Goal: Task Accomplishment & Management: Manage account settings

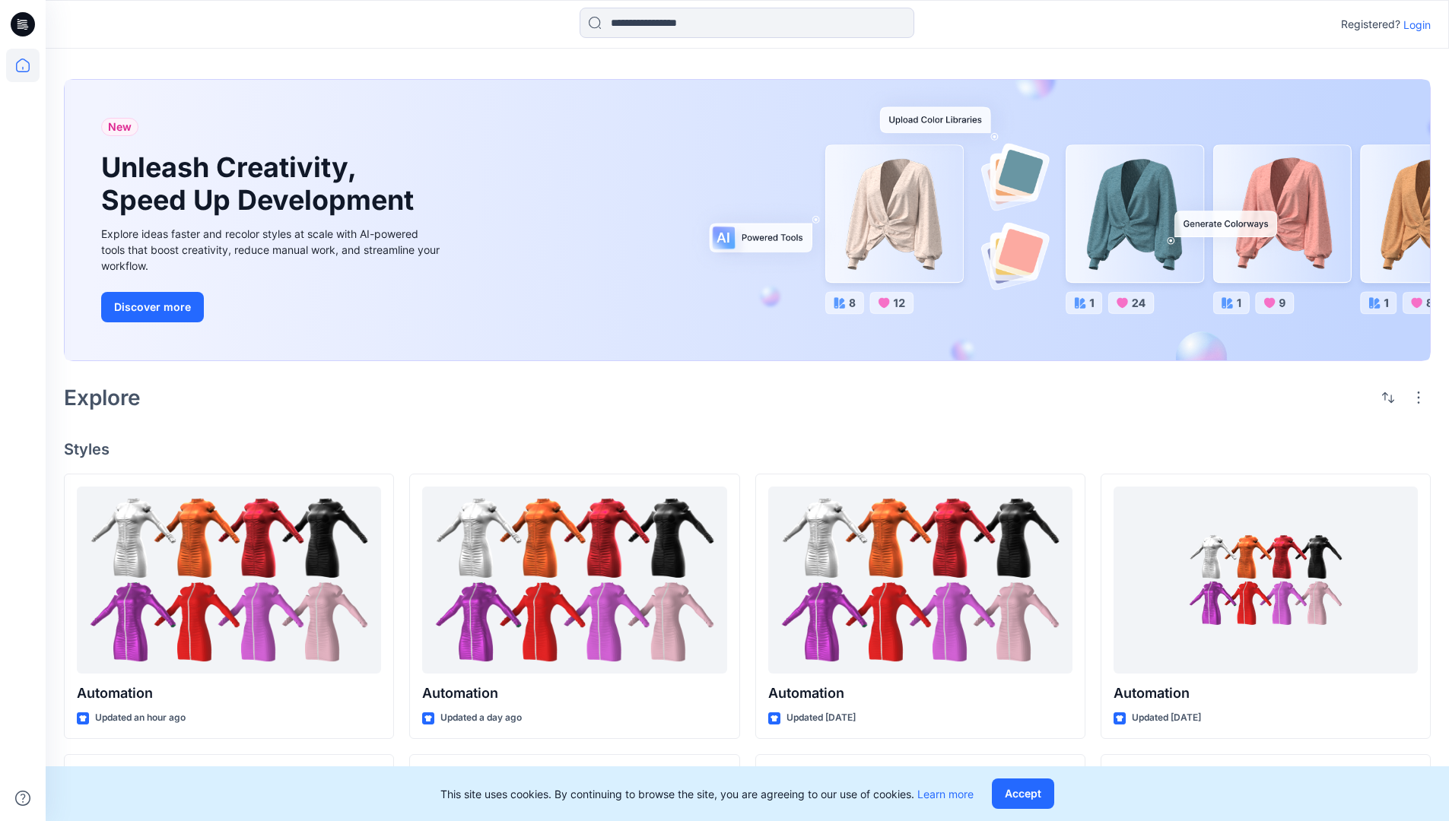
click at [1413, 24] on p "Login" at bounding box center [1416, 25] width 27 height 16
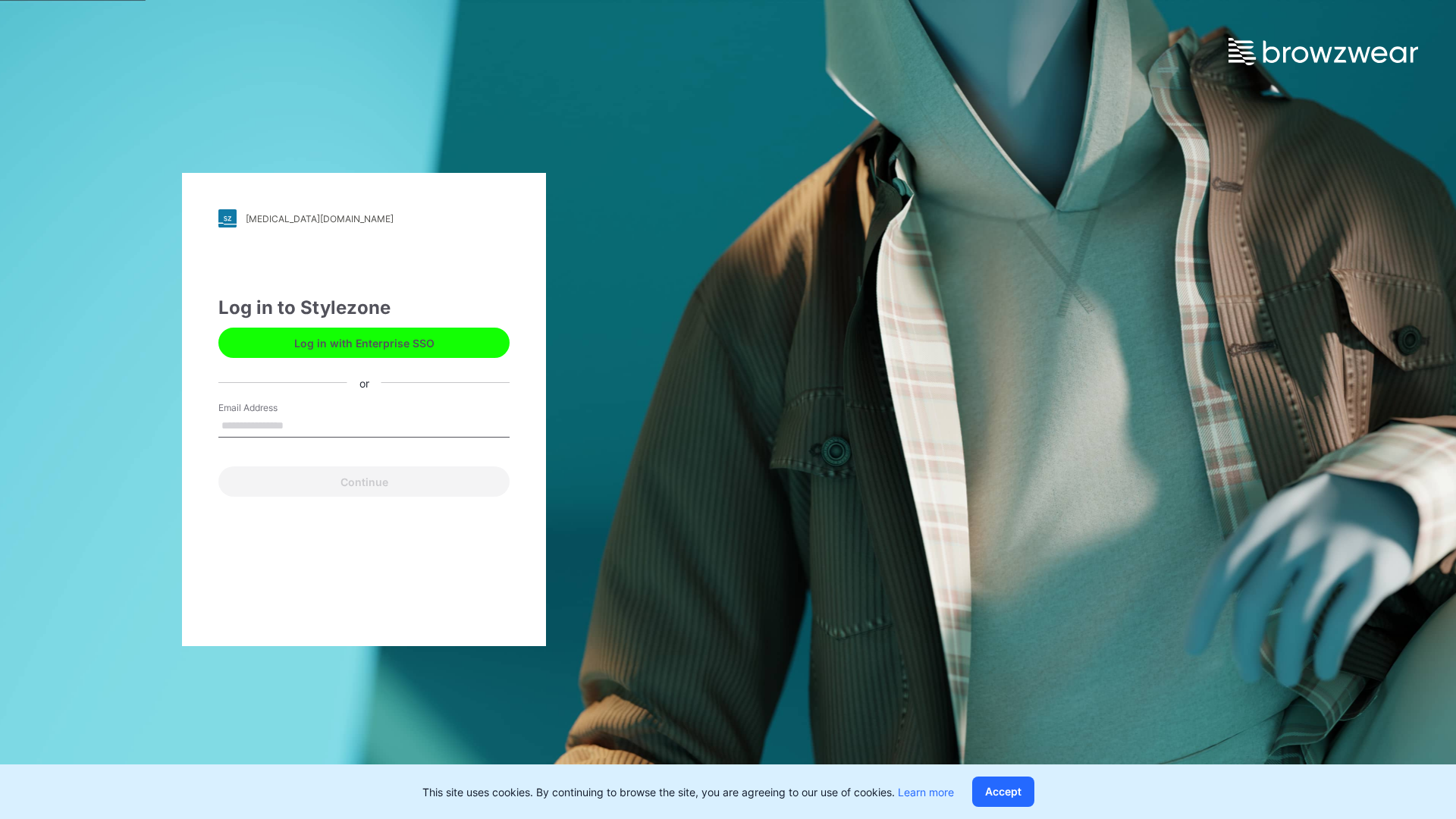
click at [299, 425] on input "Email Address" at bounding box center [364, 426] width 291 height 23
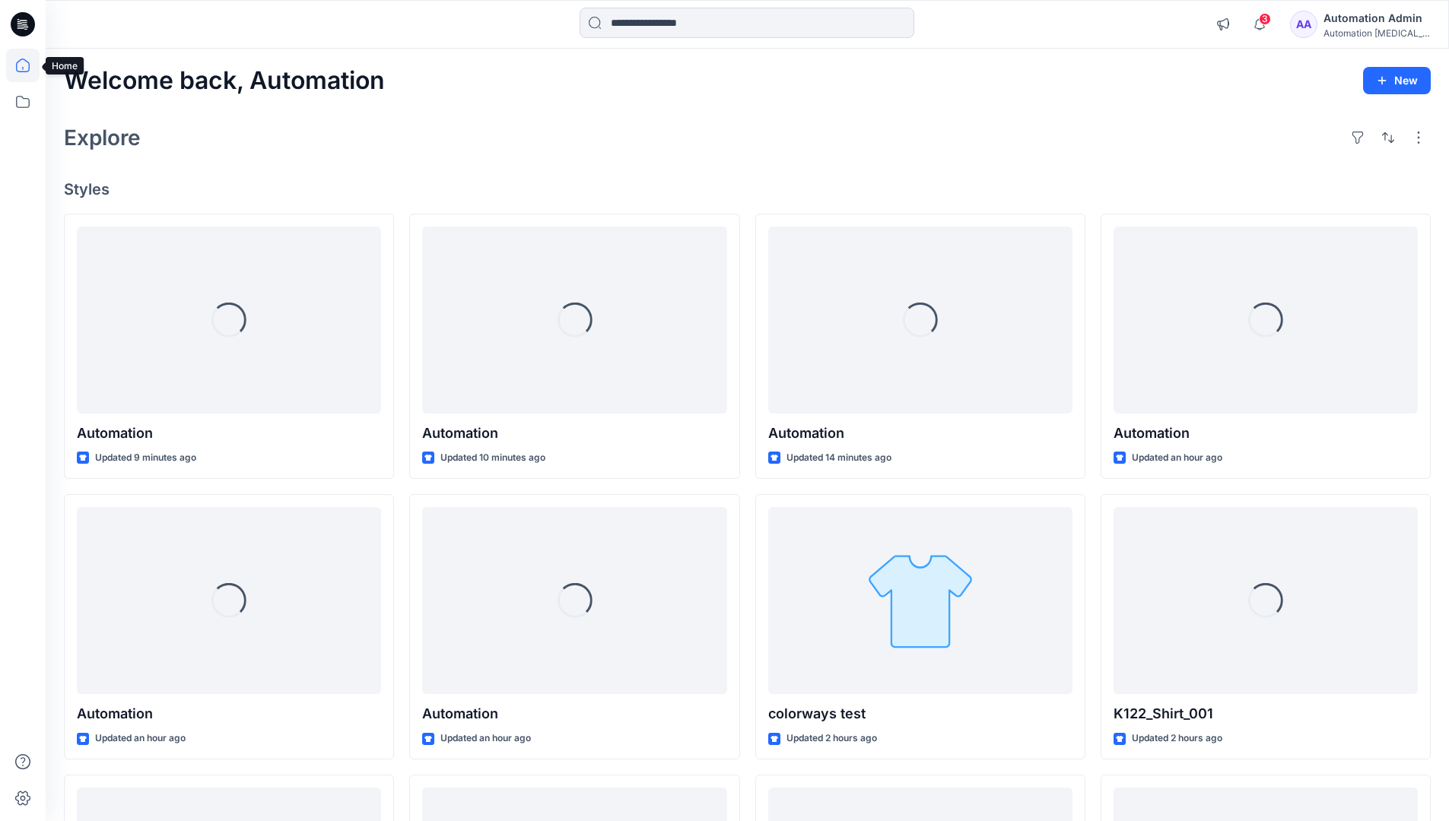
click at [29, 65] on icon at bounding box center [23, 66] width 14 height 14
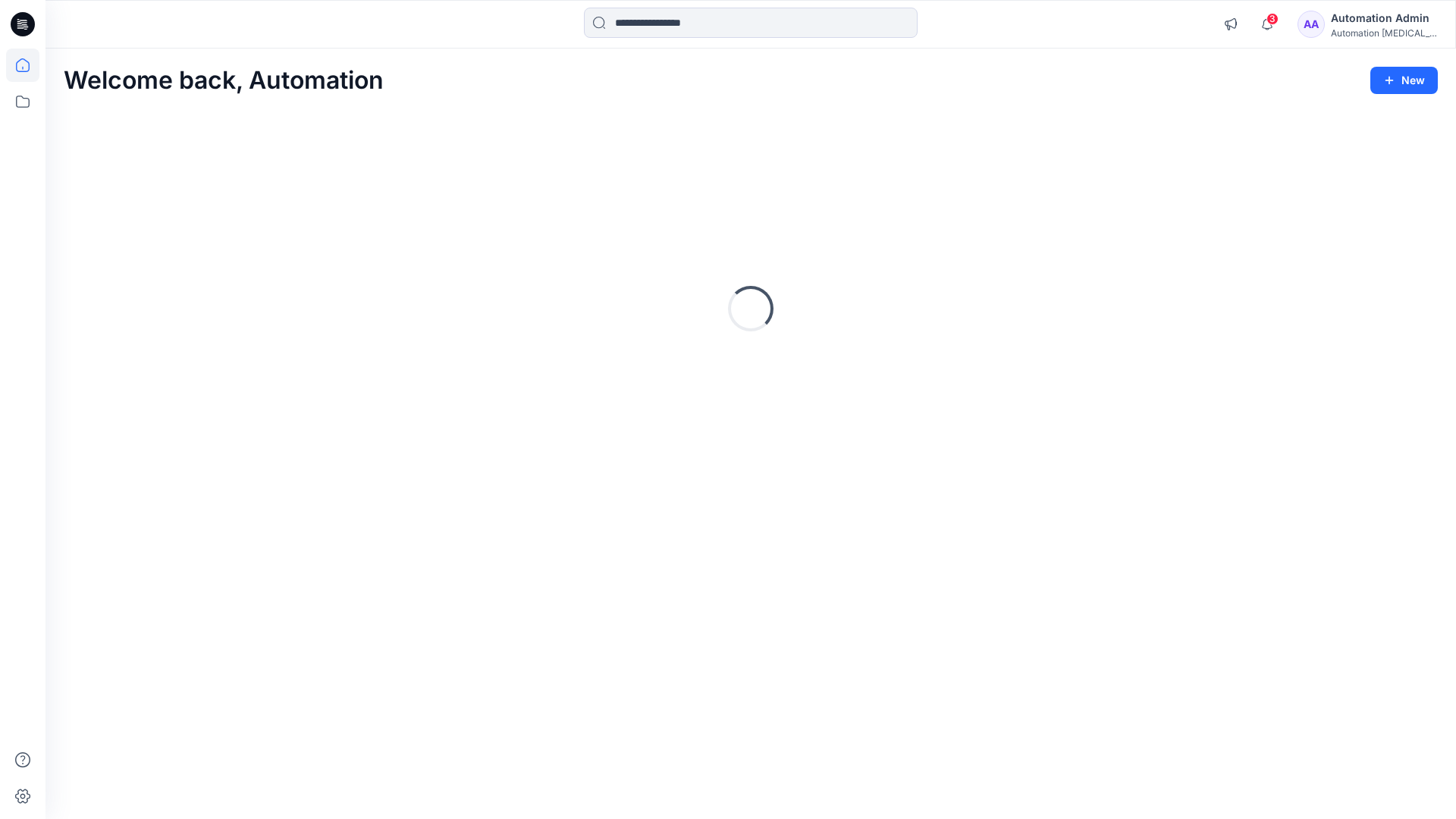
click at [1373, 26] on div "Automation Admin" at bounding box center [1384, 18] width 106 height 18
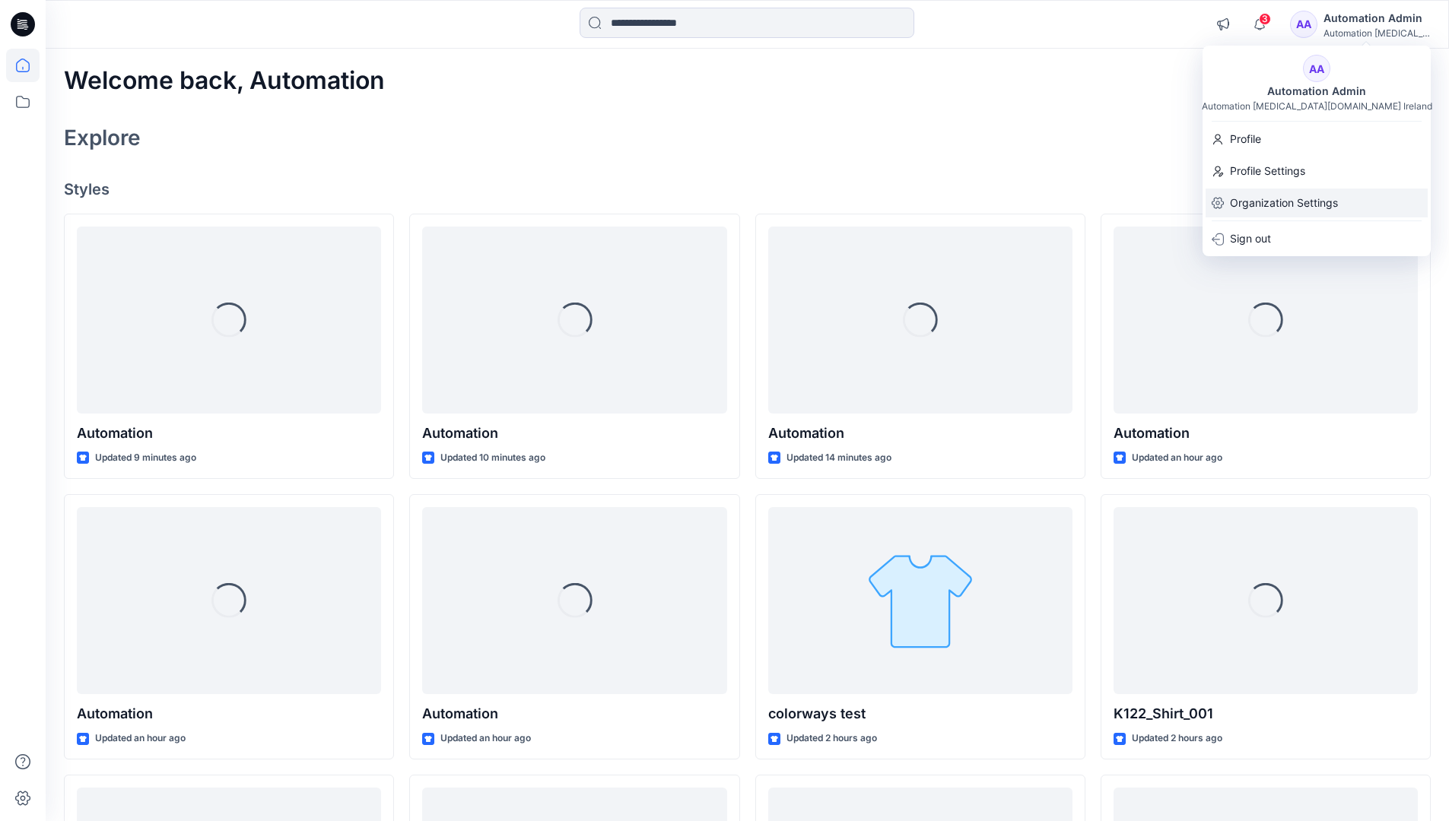
click at [1341, 199] on div "Organization Settings" at bounding box center [1316, 203] width 222 height 29
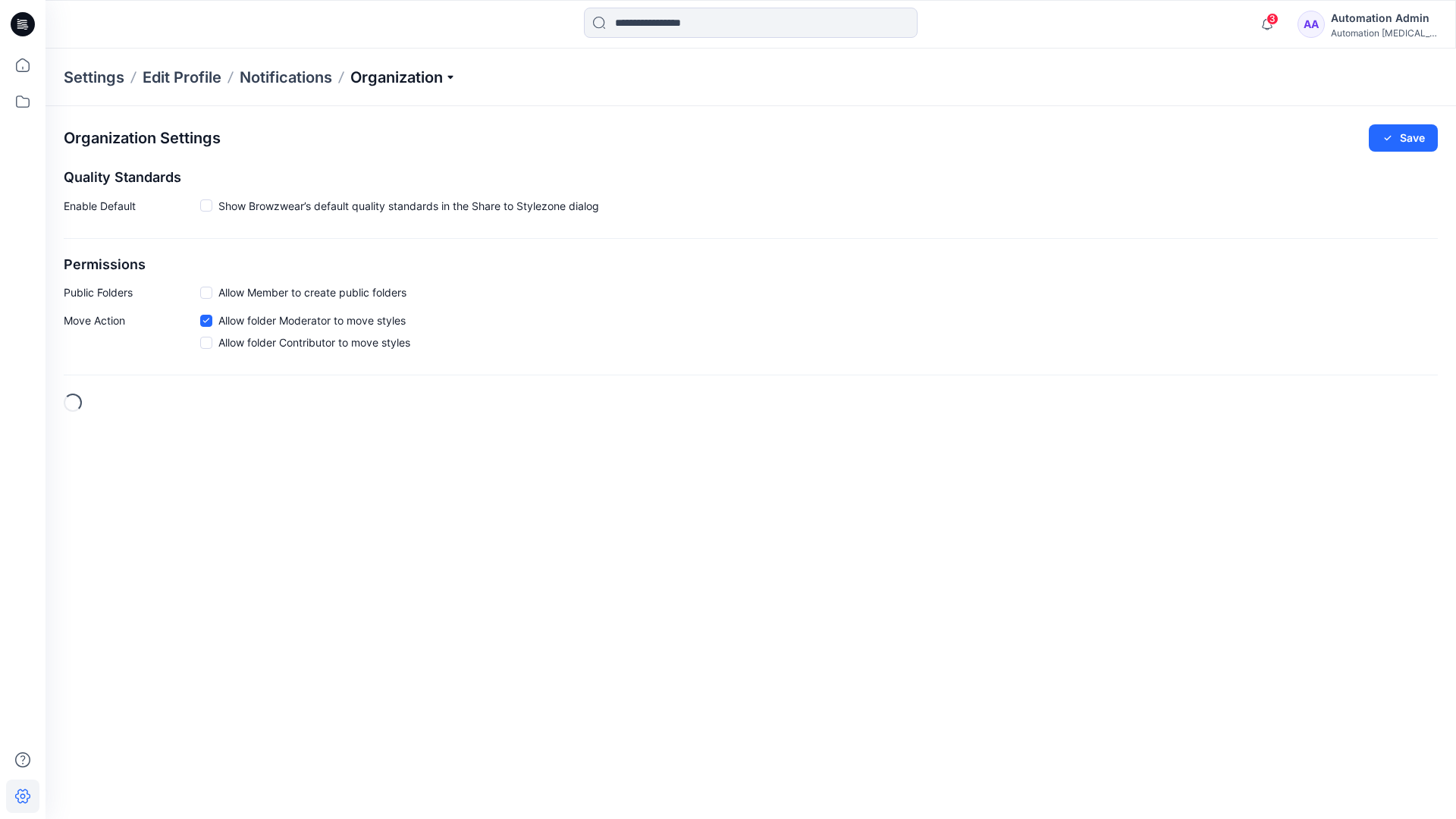
click at [444, 81] on p "Organization" at bounding box center [403, 77] width 106 height 21
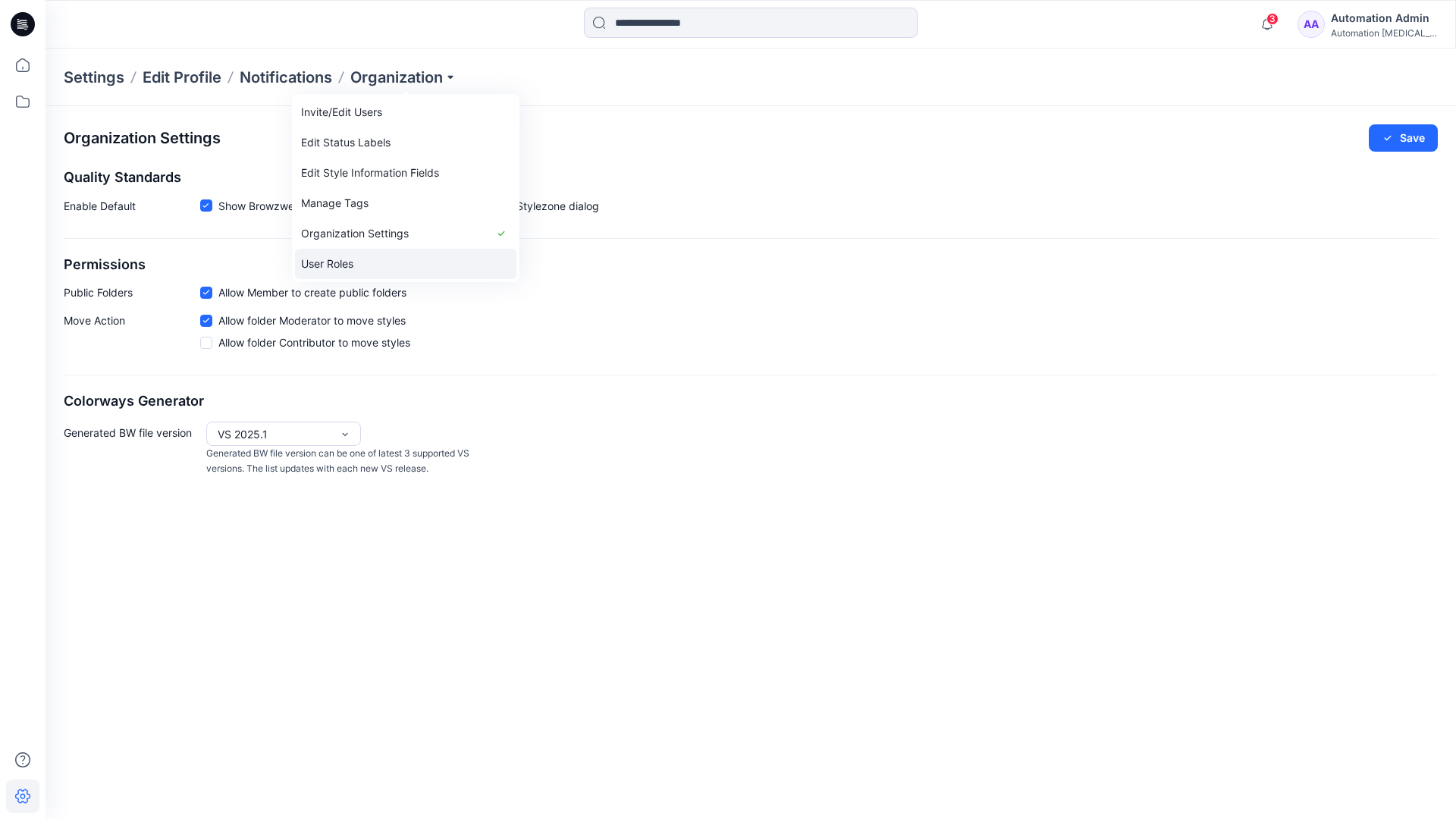
click at [344, 261] on link "User Roles" at bounding box center [406, 263] width 221 height 30
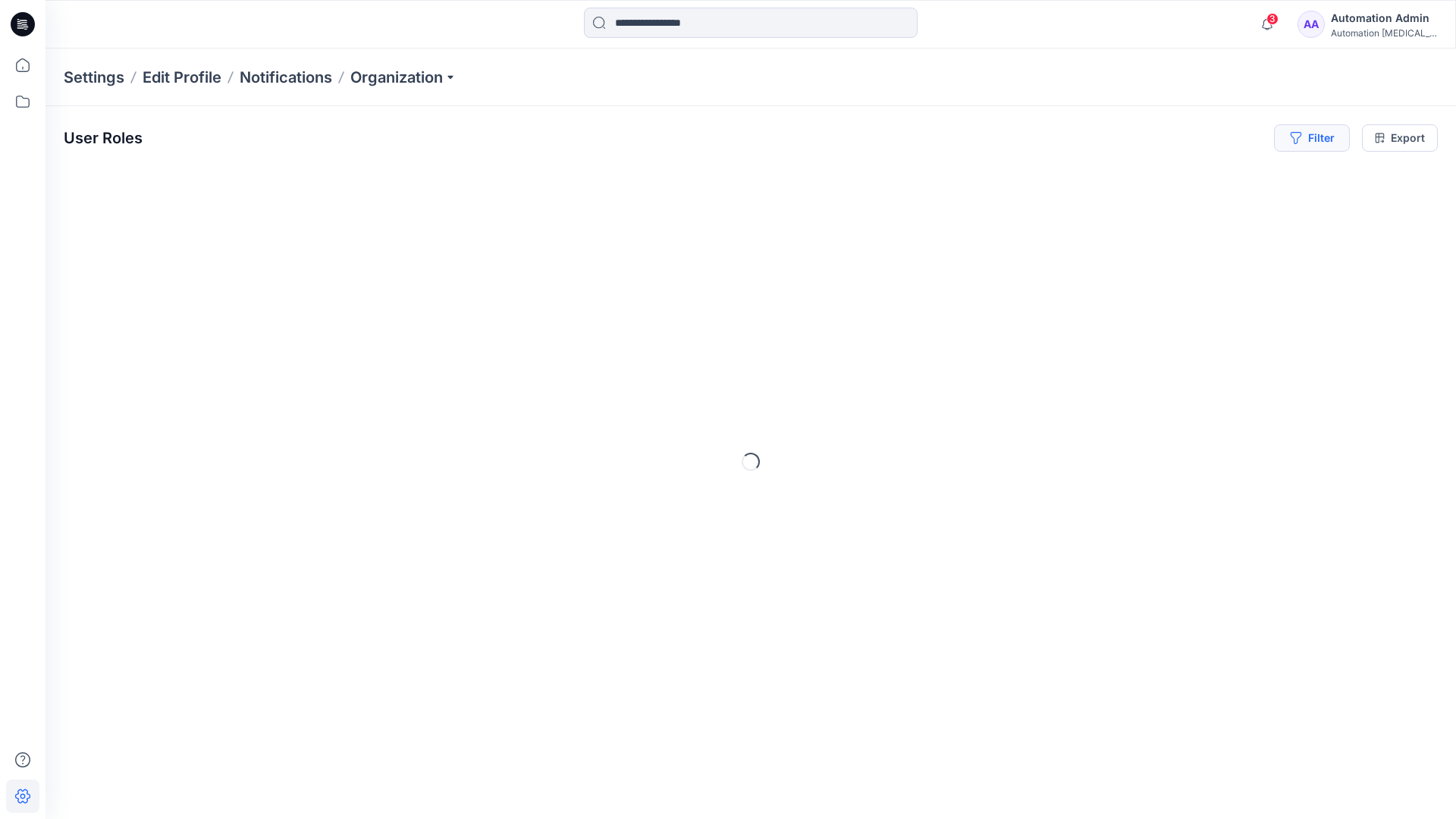
click at [1323, 144] on button "Filter" at bounding box center [1312, 138] width 76 height 27
click at [1120, 177] on div at bounding box center [1081, 179] width 157 height 19
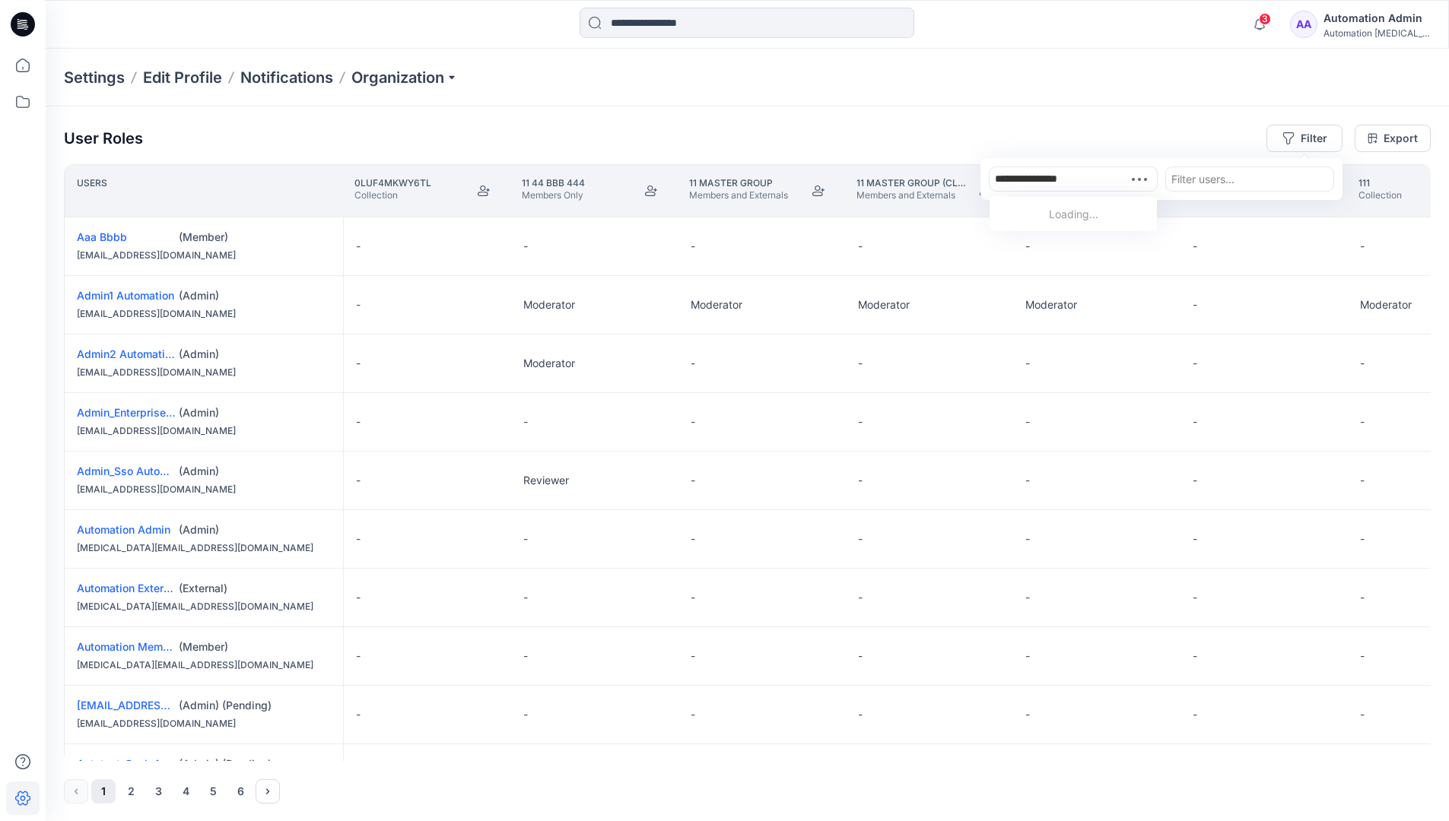
type input "**********"
click at [1090, 206] on div "Automation testim.io" at bounding box center [1073, 222] width 149 height 33
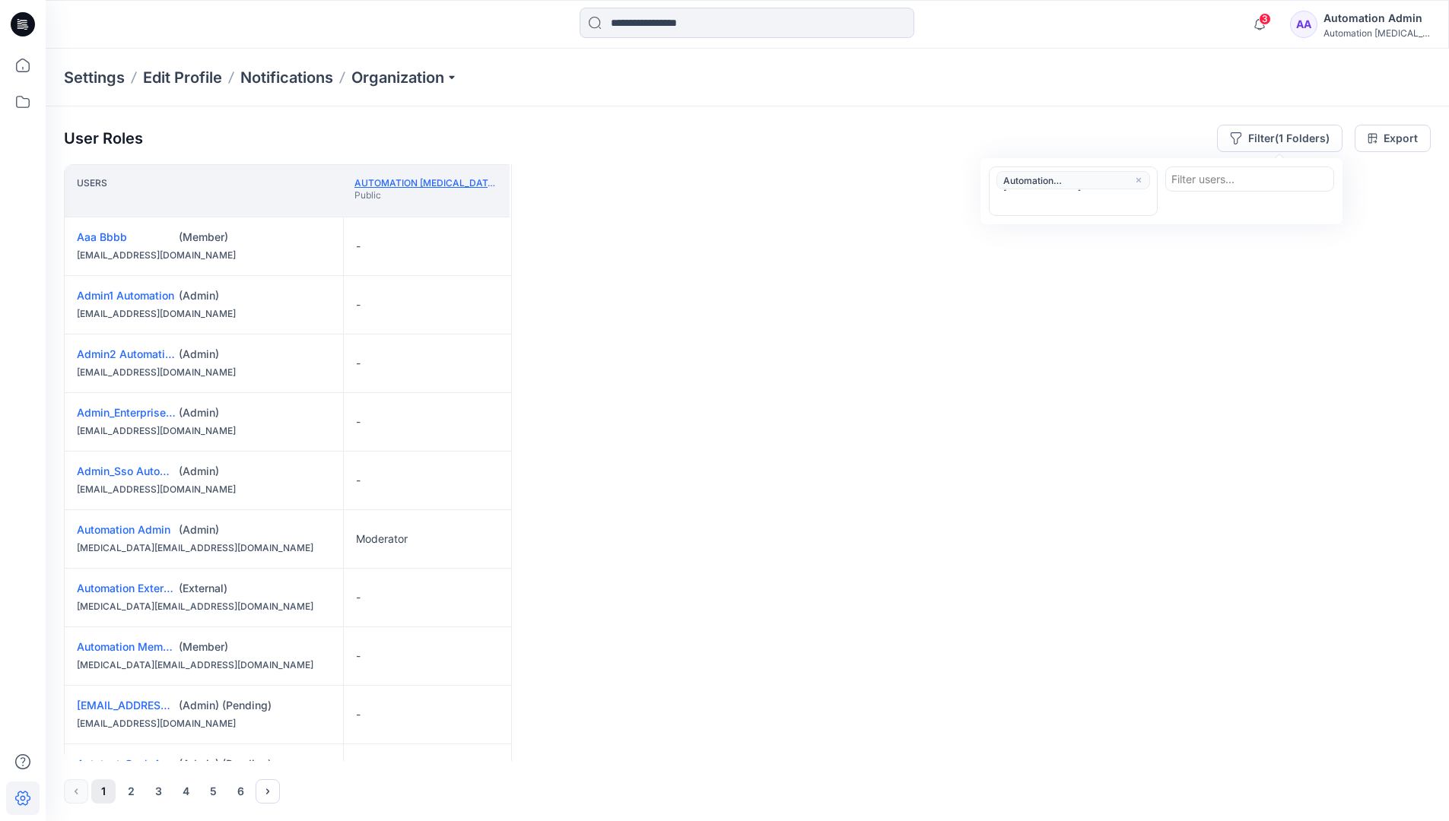
click at [453, 182] on link "Automation testim.io" at bounding box center [463, 182] width 219 height 11
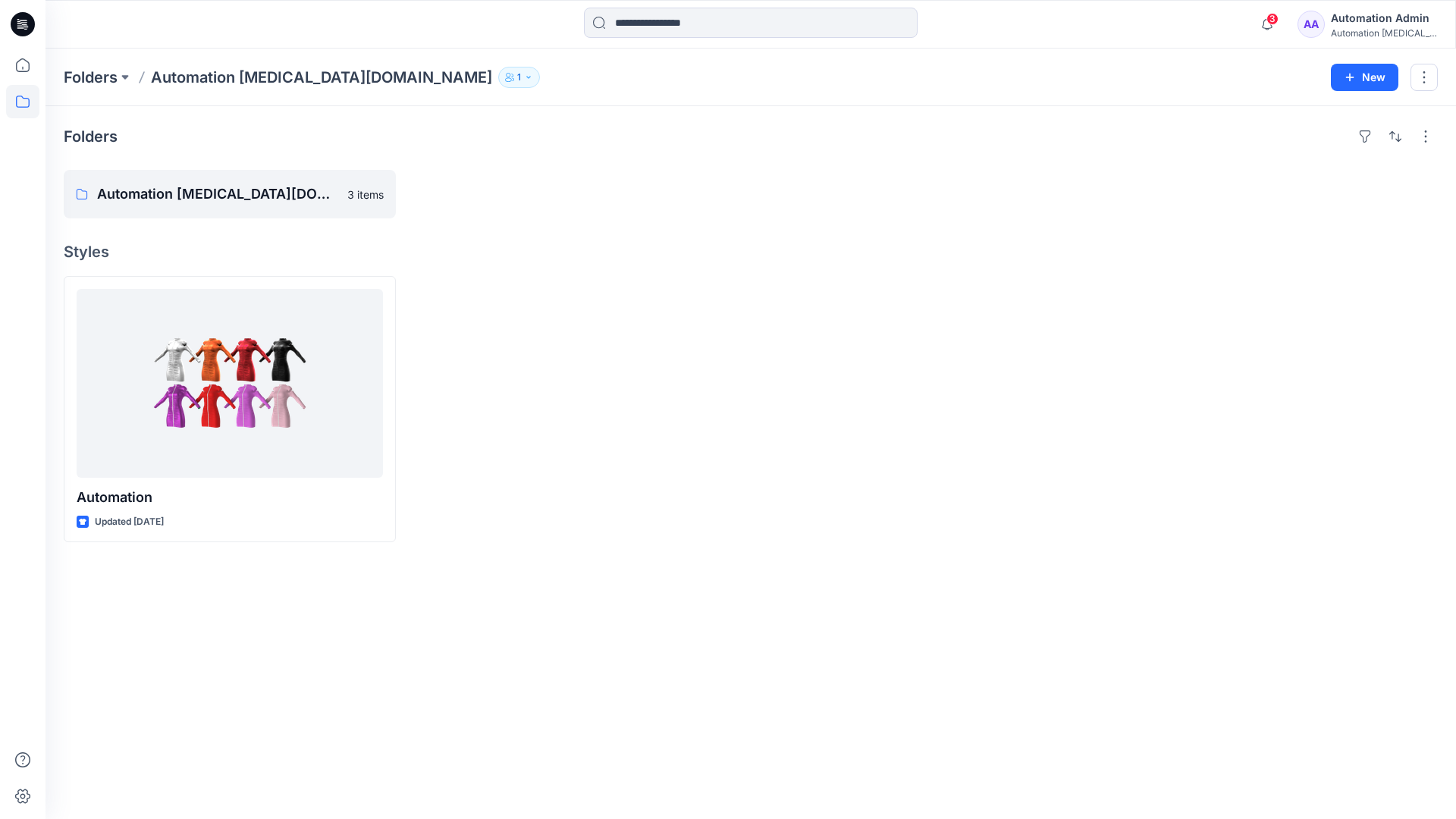
click at [1357, 27] on div "Automation testim..." at bounding box center [1384, 32] width 106 height 11
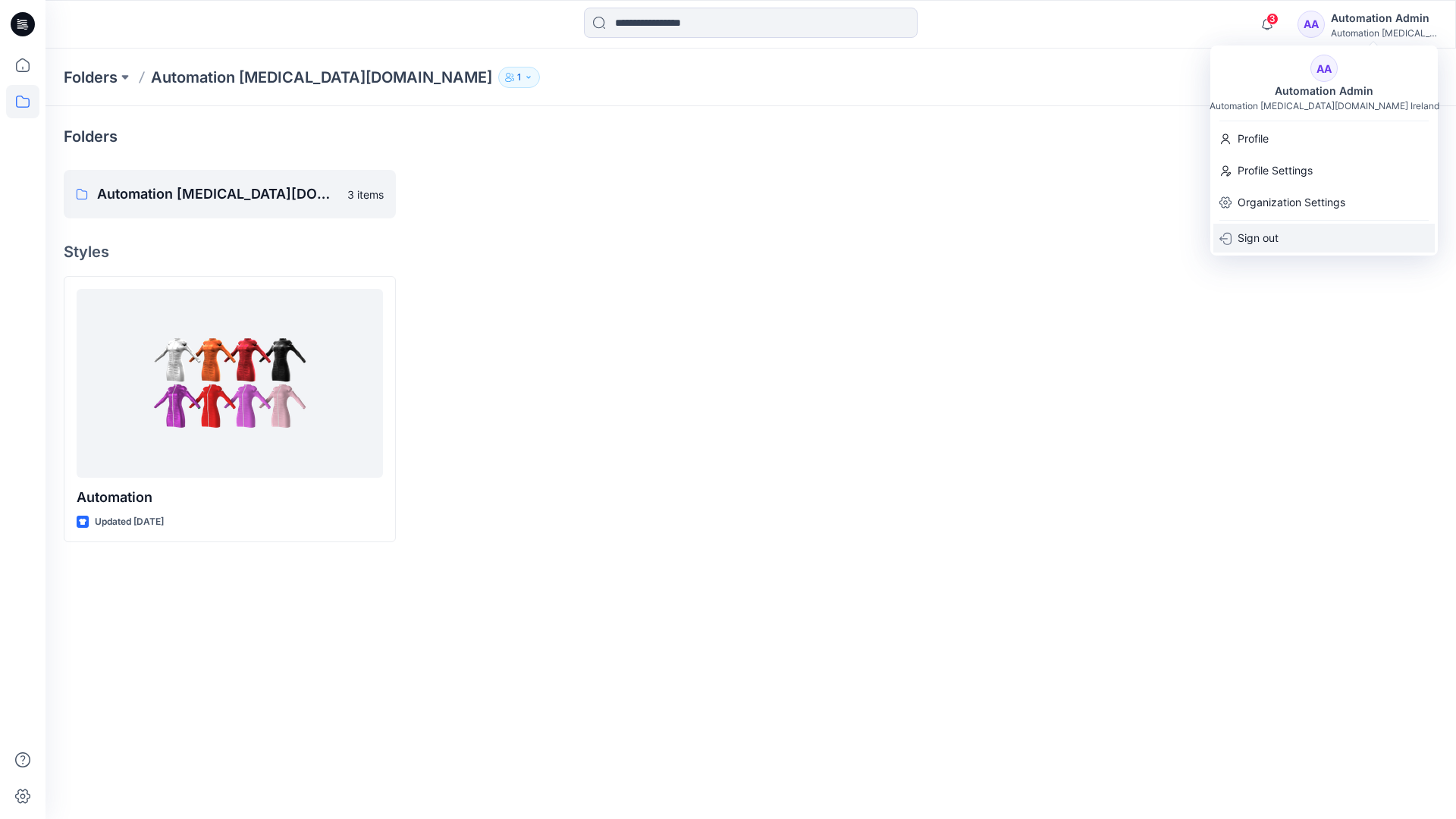
click at [1300, 235] on div "Sign out" at bounding box center [1324, 237] width 221 height 29
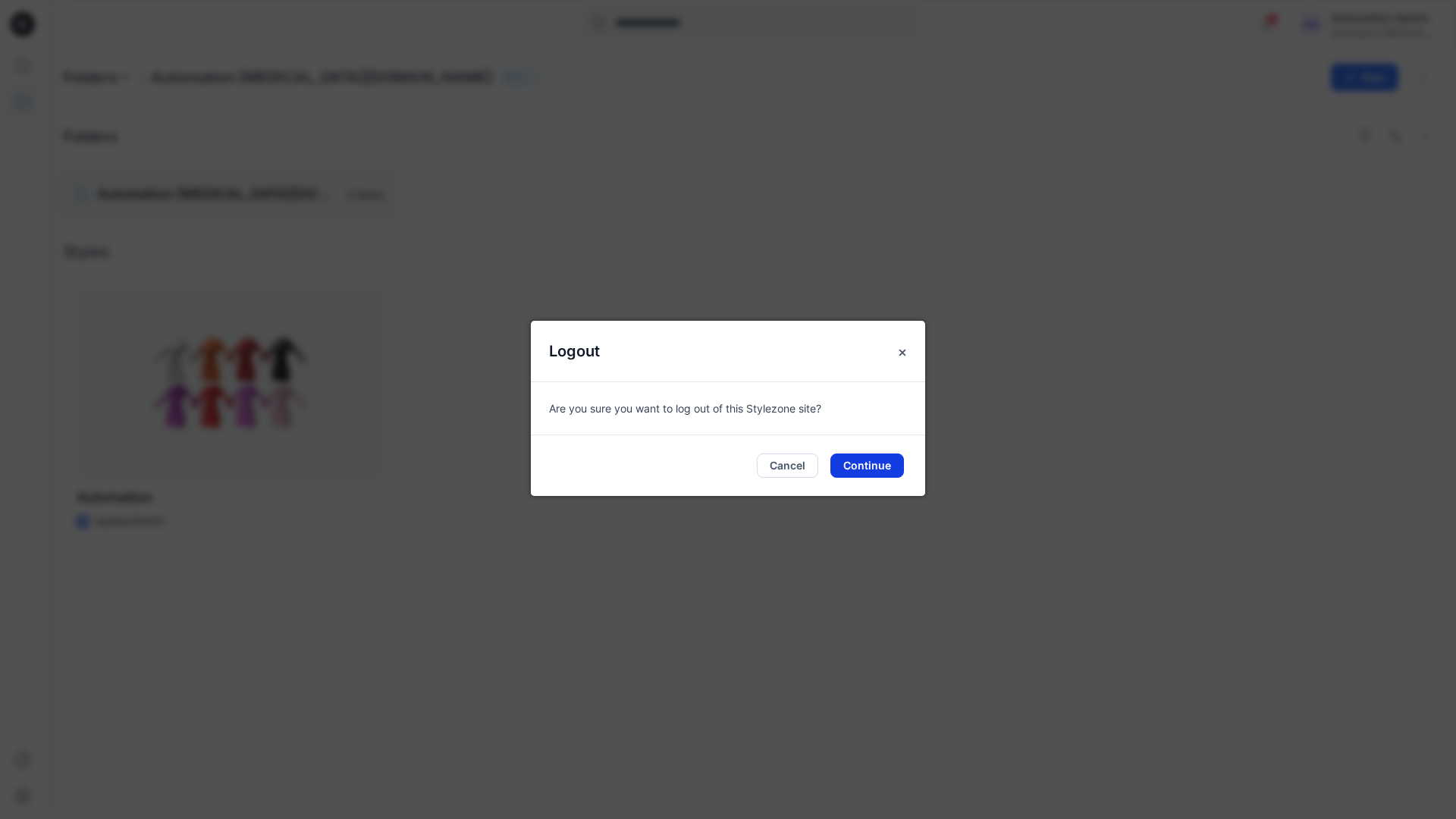
click at [903, 458] on button "Continue" at bounding box center [868, 466] width 74 height 24
